Goal: Task Accomplishment & Management: Complete application form

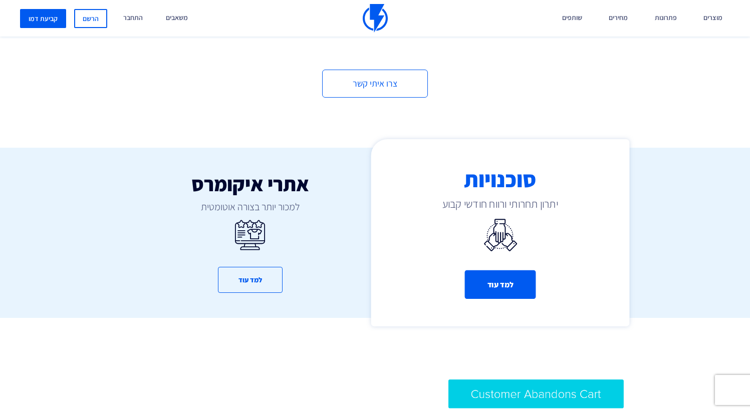
scroll to position [484, 0]
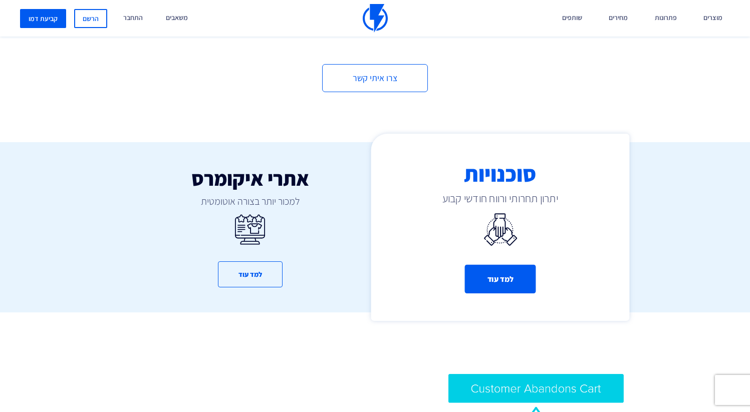
click at [504, 271] on button "למד עוד" at bounding box center [499, 279] width 71 height 29
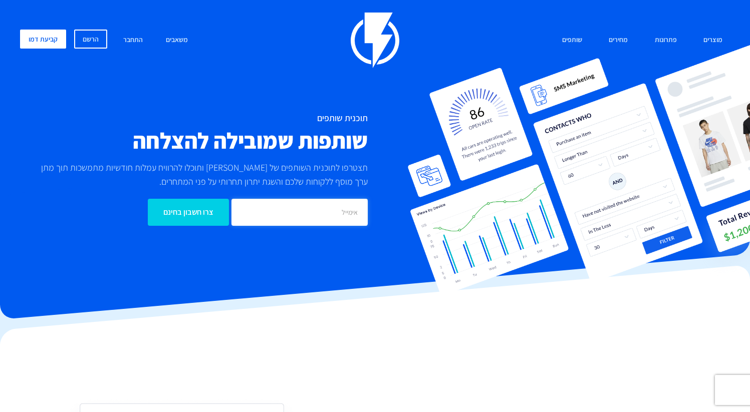
click at [348, 211] on input "email" at bounding box center [299, 212] width 136 height 27
type input "[EMAIL_ADDRESS][DOMAIN_NAME]"
click at [203, 212] on input "צרו חשבון בחינם" at bounding box center [188, 212] width 81 height 27
